Goal: Transaction & Acquisition: Purchase product/service

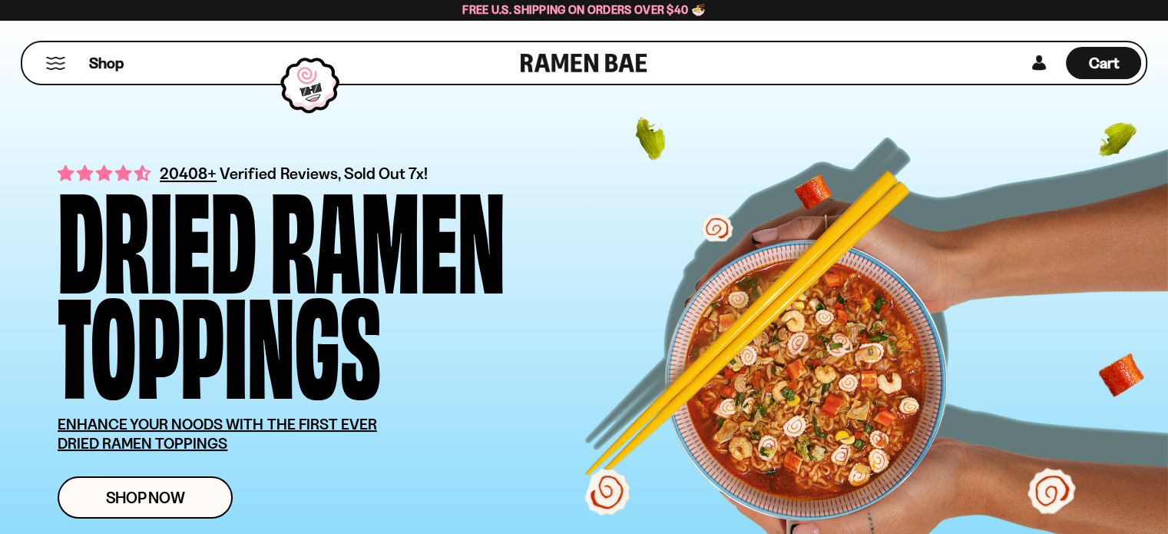
click at [52, 63] on button "Mobile Menu Trigger" at bounding box center [55, 63] width 21 height 13
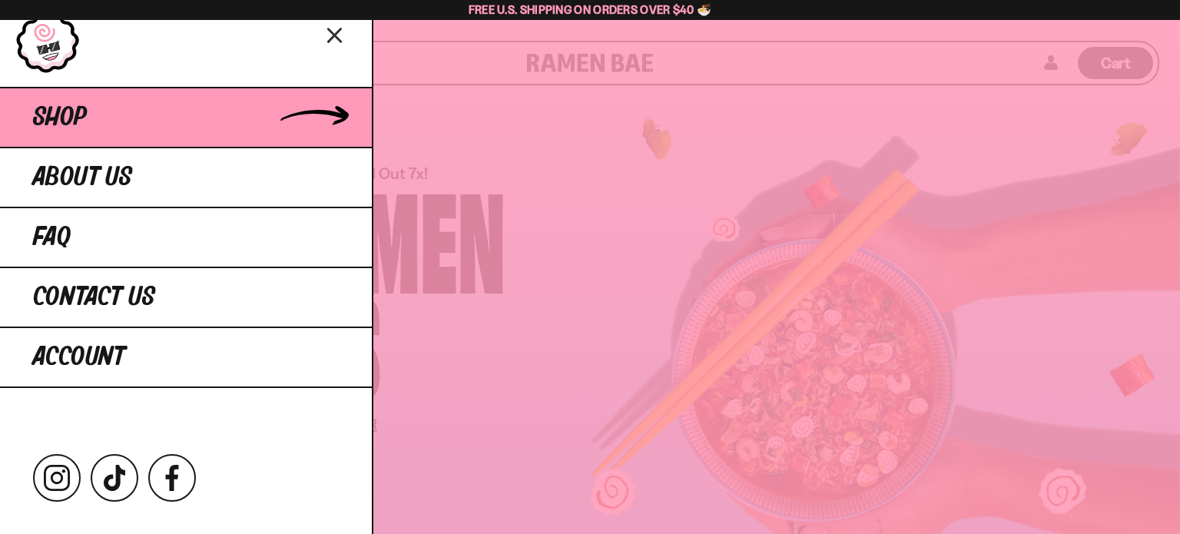
click at [65, 126] on span "Shop" at bounding box center [60, 118] width 54 height 28
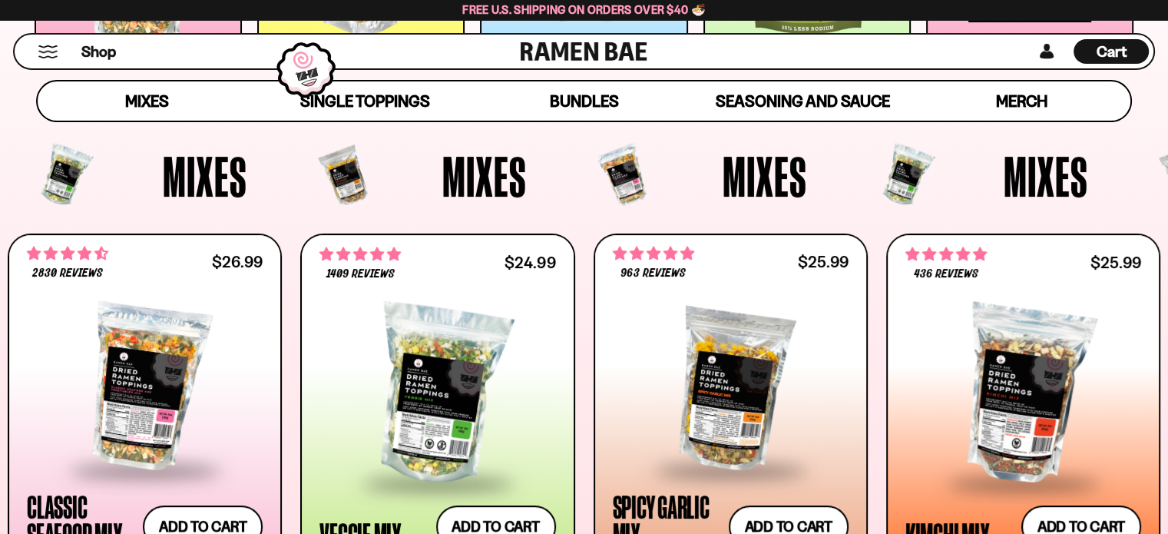
scroll to position [538, 0]
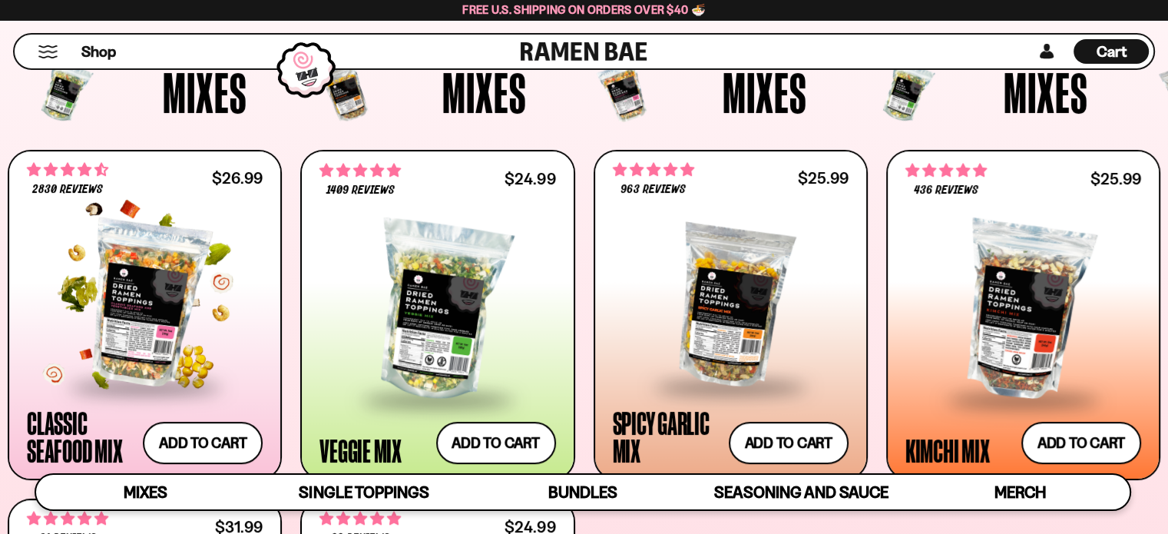
click at [147, 285] on div at bounding box center [145, 303] width 236 height 163
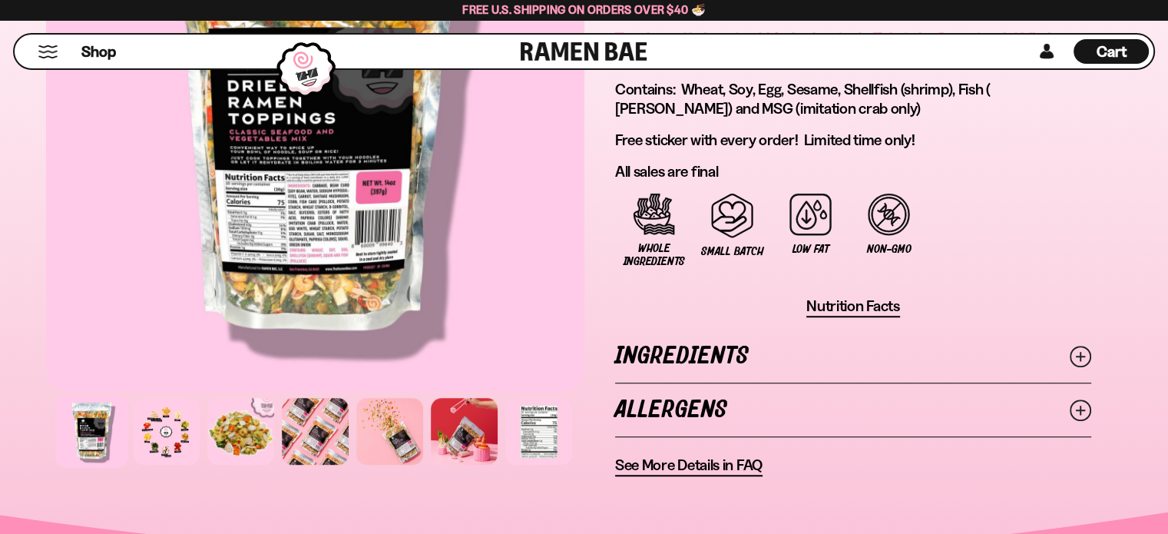
scroll to position [1152, 0]
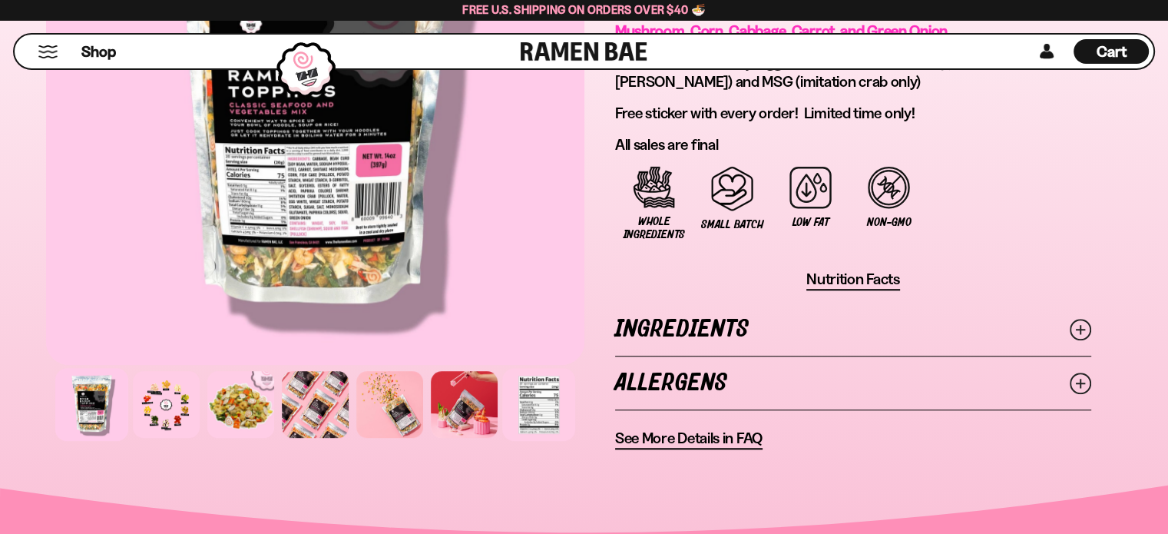
click at [538, 385] on div at bounding box center [538, 404] width 73 height 73
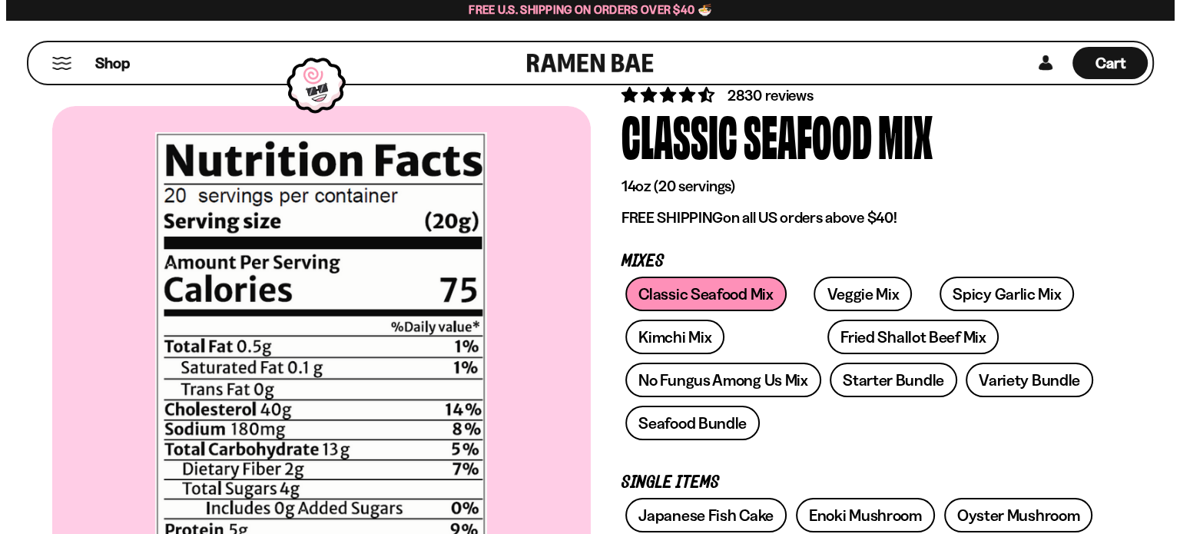
scroll to position [0, 0]
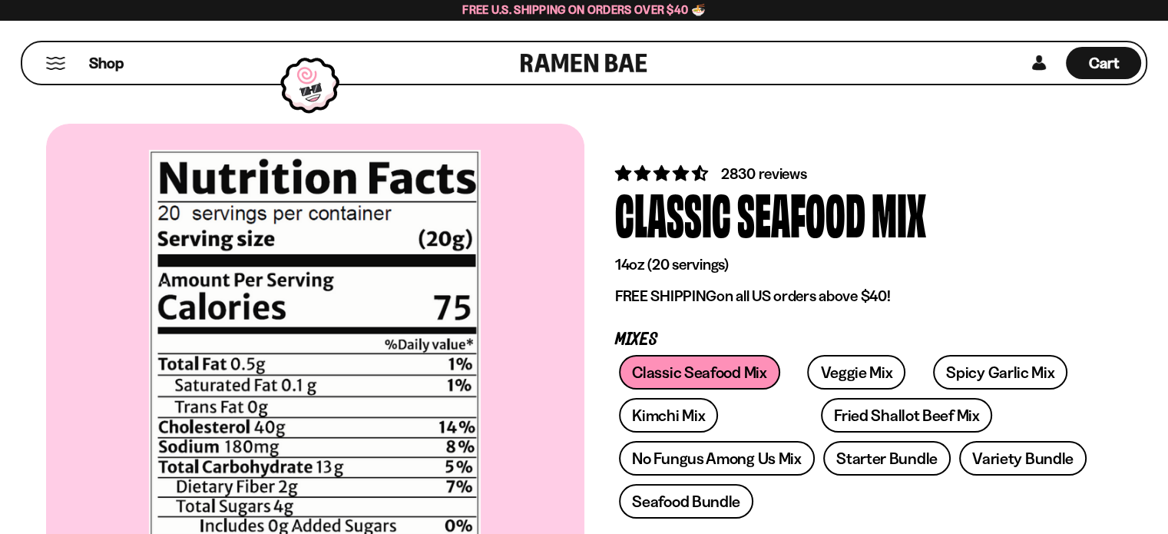
click at [58, 61] on button "Mobile Menu Trigger" at bounding box center [55, 63] width 21 height 13
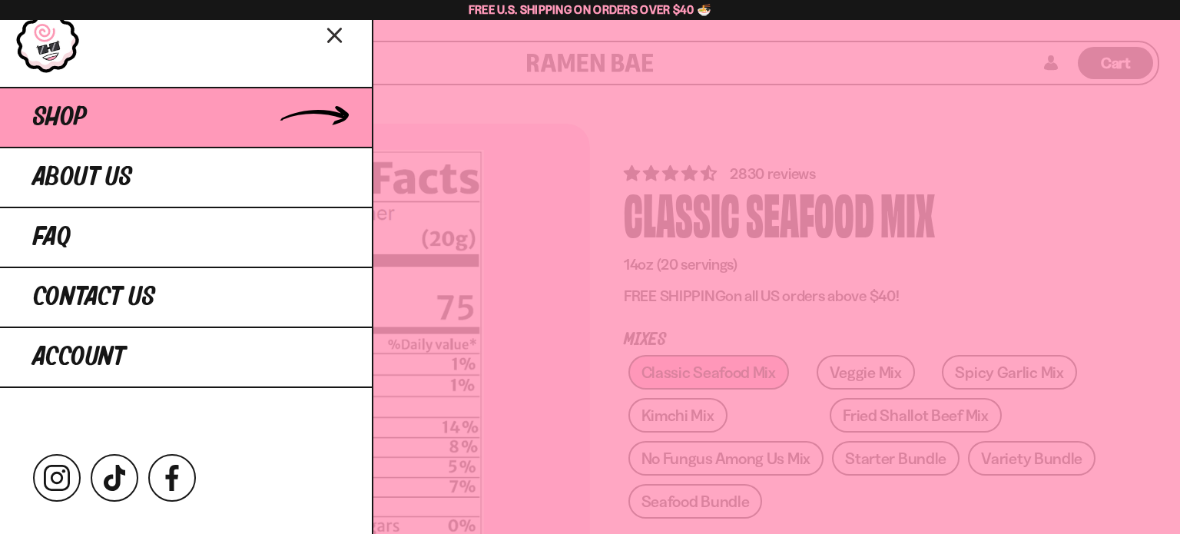
click at [255, 117] on link "Shop" at bounding box center [186, 117] width 372 height 60
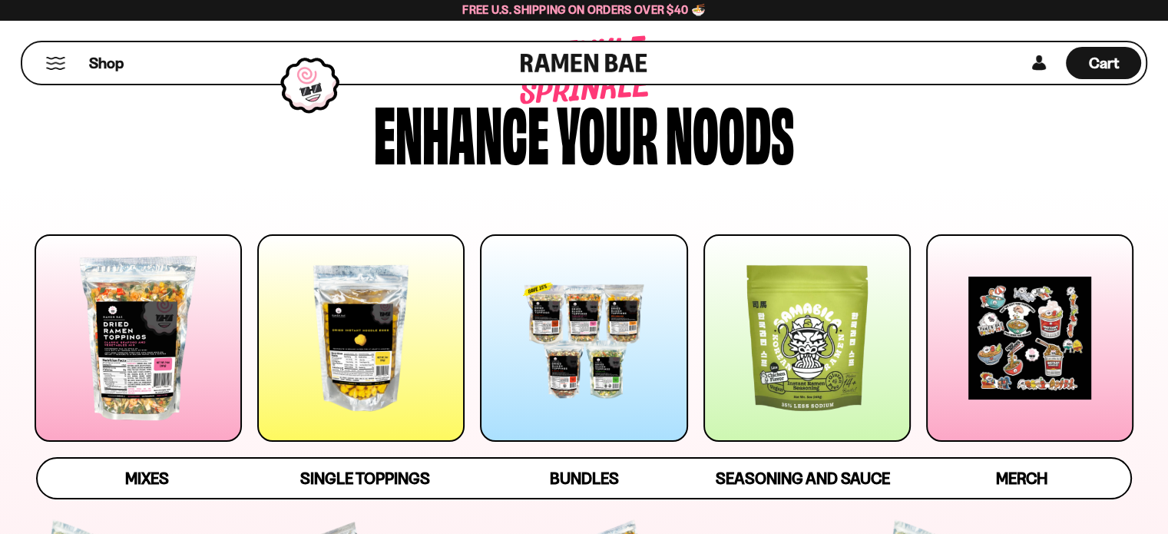
click at [806, 333] on div at bounding box center [806, 337] width 207 height 207
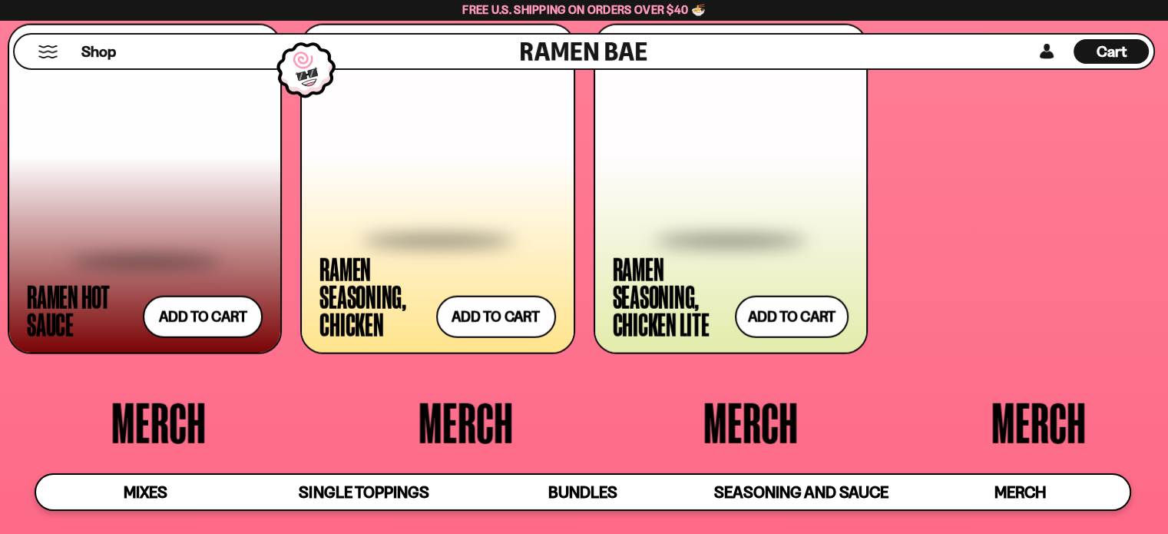
scroll to position [3785, 0]
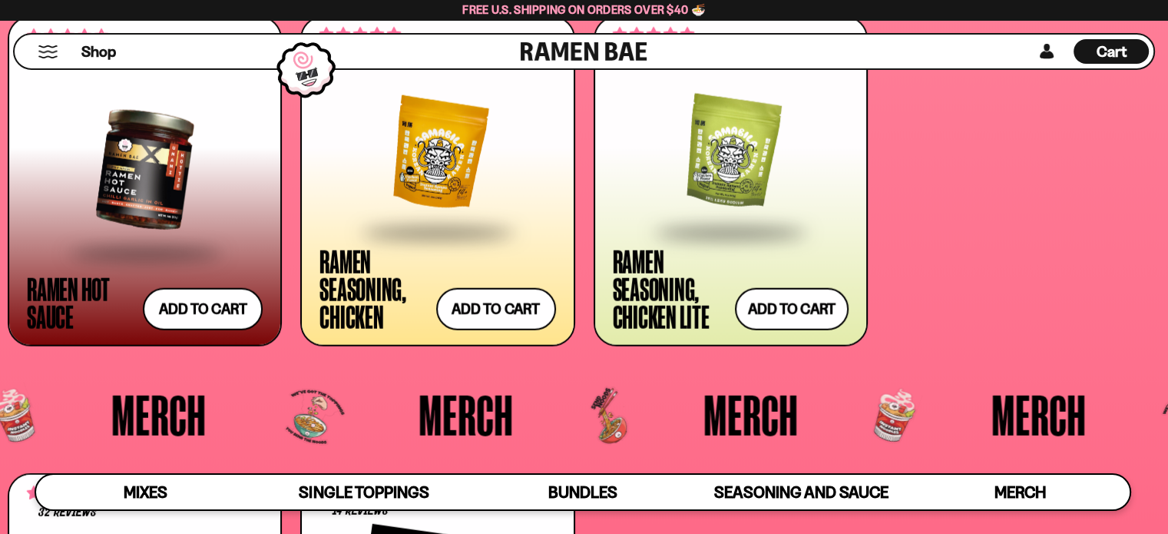
click at [737, 193] on div at bounding box center [731, 154] width 236 height 154
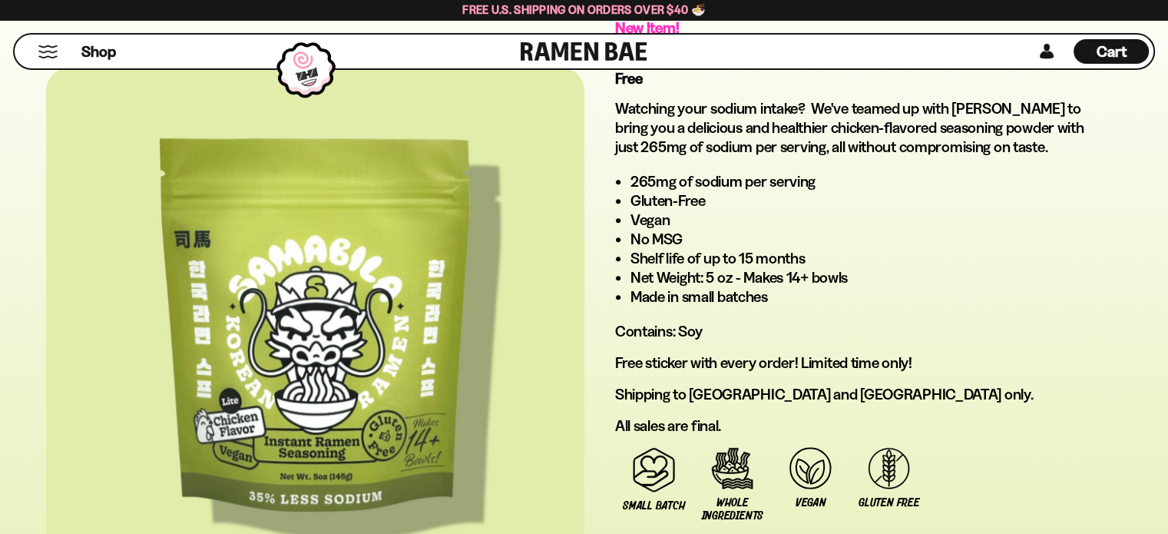
scroll to position [922, 0]
